Goal: Book appointment/travel/reservation

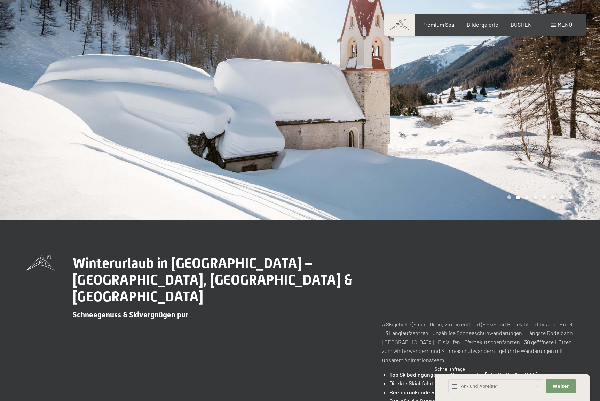
click at [559, 24] on span "Menü" at bounding box center [565, 24] width 15 height 7
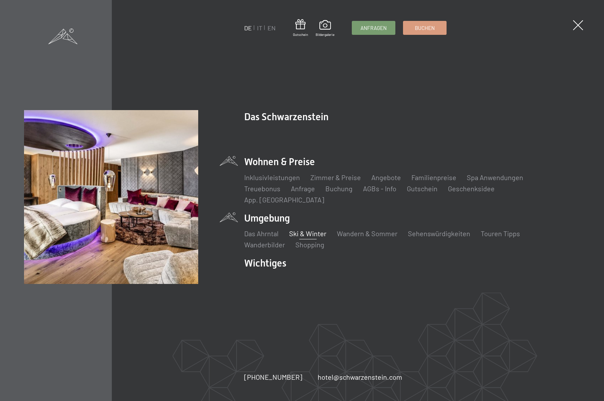
click at [283, 167] on li "Wohnen & Preise Inklusivleistungen Zimmer & Preise Liste Angebote Liste Familie…" at bounding box center [412, 179] width 336 height 49
click at [329, 179] on link "Zimmer & Preise" at bounding box center [335, 177] width 51 height 8
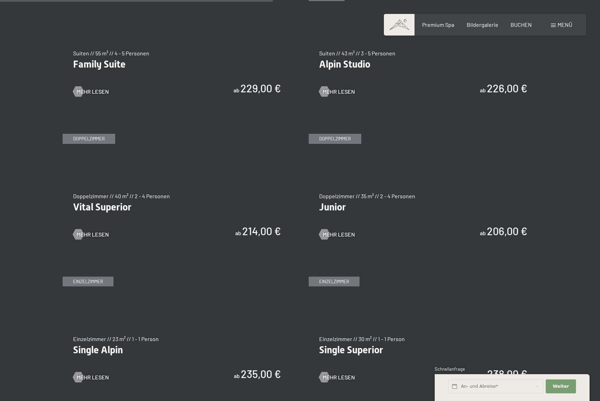
scroll to position [883, 0]
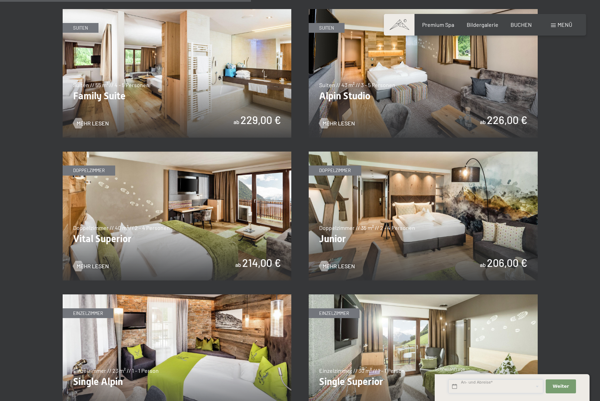
click at [476, 385] on input "text" at bounding box center [496, 386] width 95 height 14
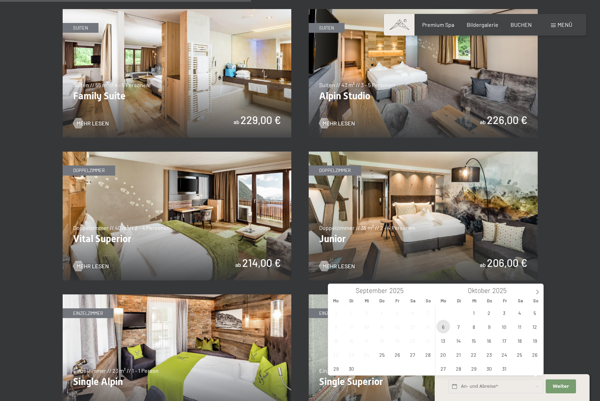
click at [443, 325] on span "6" at bounding box center [444, 327] width 14 height 14
click at [505, 327] on span "10" at bounding box center [505, 327] width 14 height 14
type input "Mo. 06.10.2025 - Fr. 10.10.2025"
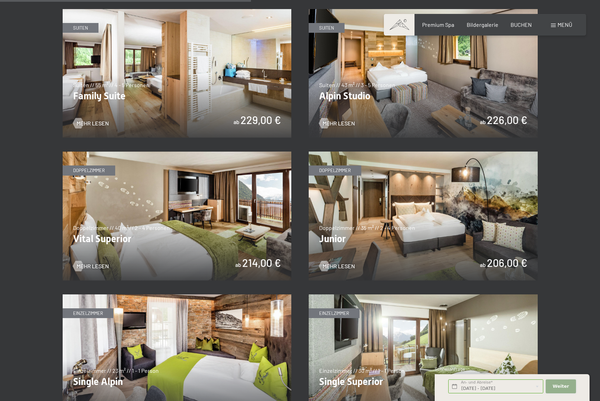
click at [557, 383] on span "Weiter" at bounding box center [561, 386] width 16 height 6
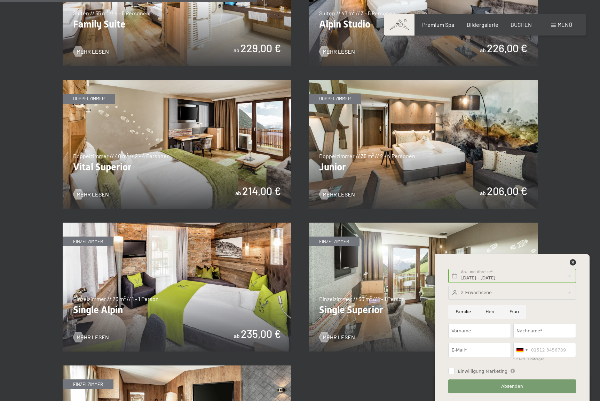
scroll to position [958, 0]
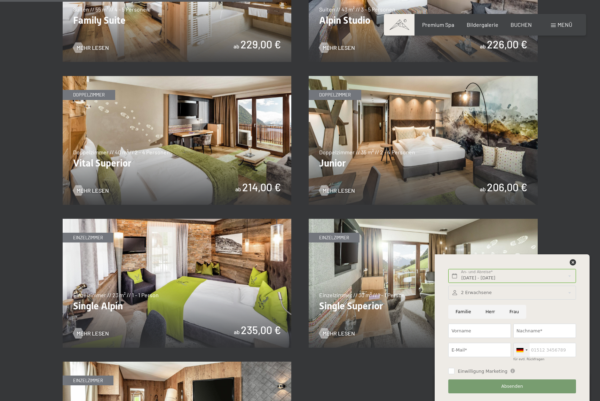
click at [523, 349] on div at bounding box center [520, 350] width 7 height 4
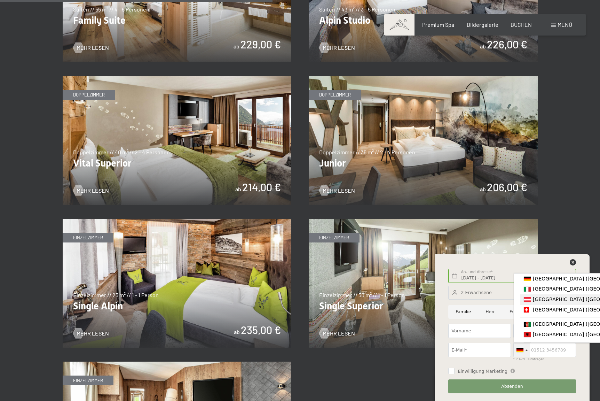
click at [547, 301] on span "[GEOGRAPHIC_DATA] ([GEOGRAPHIC_DATA])" at bounding box center [587, 299] width 108 height 6
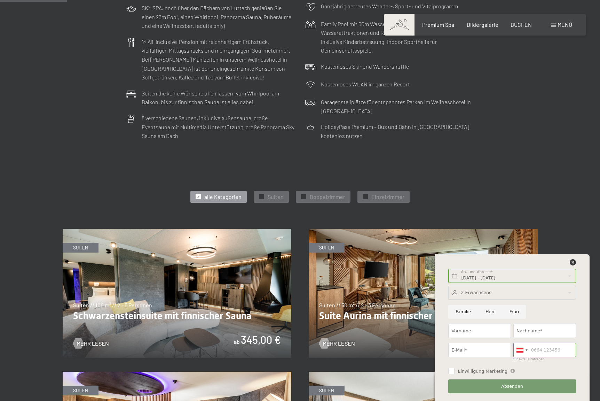
scroll to position [234, 0]
click at [324, 193] on span "Doppelzimmer" at bounding box center [328, 197] width 36 height 8
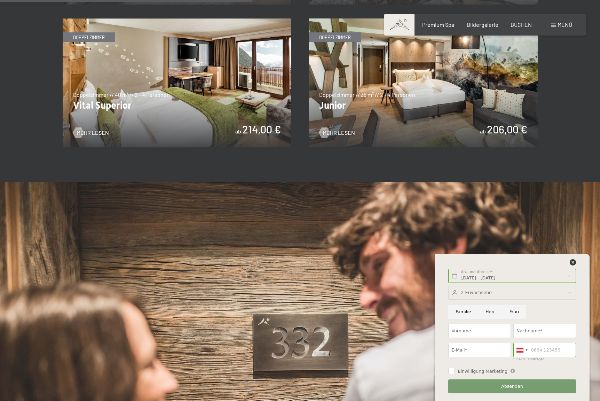
scroll to position [588, 0]
click at [213, 83] on img at bounding box center [177, 82] width 229 height 129
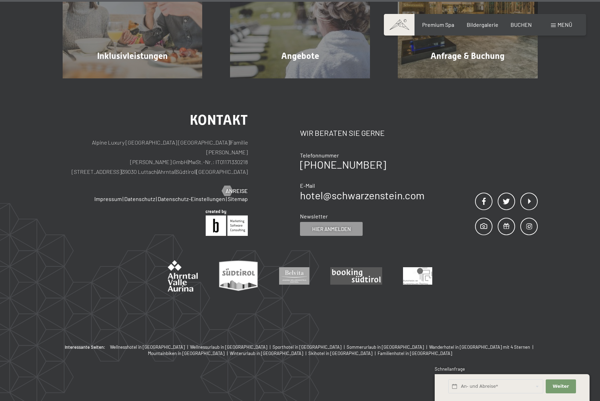
scroll to position [895, 0]
